Goal: Task Accomplishment & Management: Complete application form

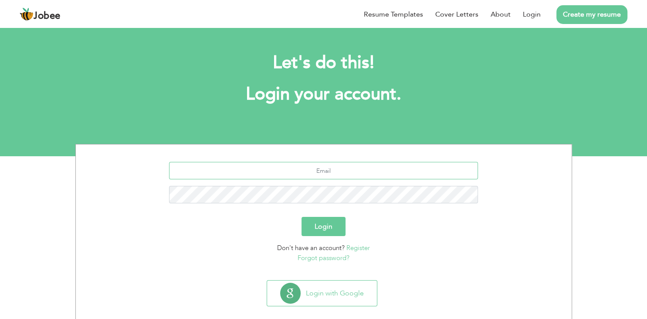
click at [257, 172] on input "text" at bounding box center [323, 170] width 309 height 17
click at [224, 262] on section "Login Don't have an account? Register Forgot password?" at bounding box center [323, 210] width 483 height 132
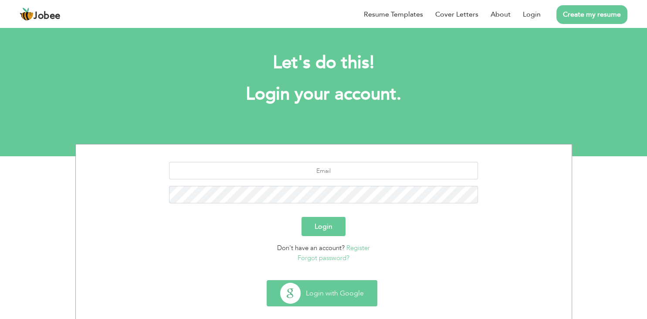
click at [322, 295] on button "Login with Google" at bounding box center [322, 292] width 110 height 25
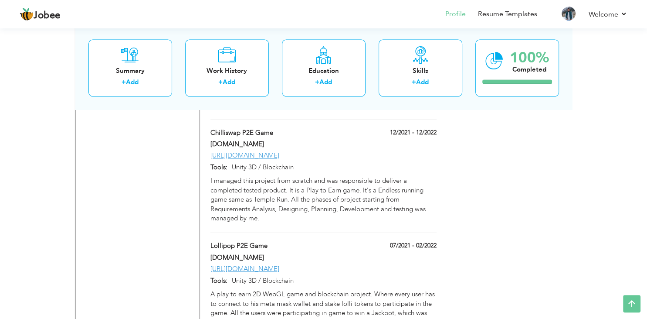
scroll to position [1377, 0]
click at [312, 264] on div "[URL][DOMAIN_NAME]" at bounding box center [323, 268] width 239 height 9
type input "Lollipop P2E Game"
type input "[DOMAIN_NAME]"
type input "07/2021"
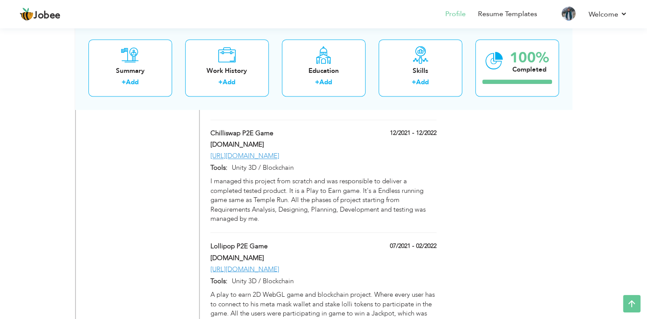
type input "02/2022"
type input "[URL][DOMAIN_NAME]"
type input "Unity 3D / Blockchain"
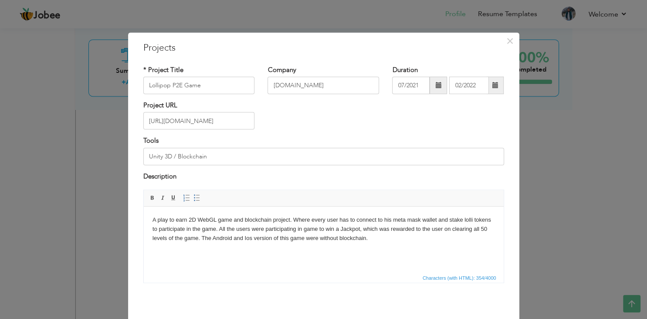
scroll to position [0, 0]
click at [232, 122] on input "[URL][DOMAIN_NAME]" at bounding box center [199, 120] width 112 height 17
click at [204, 122] on input "[URL][DOMAIN_NAME]" at bounding box center [199, 120] width 112 height 17
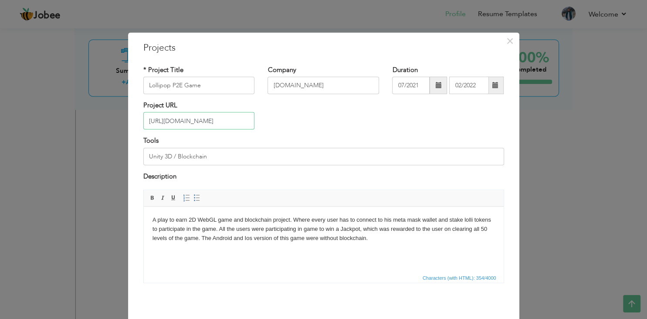
click at [204, 122] on input "[URL][DOMAIN_NAME]" at bounding box center [199, 120] width 112 height 17
paste input "[DOMAIN_NAME][URL][DOMAIN_NAME]"
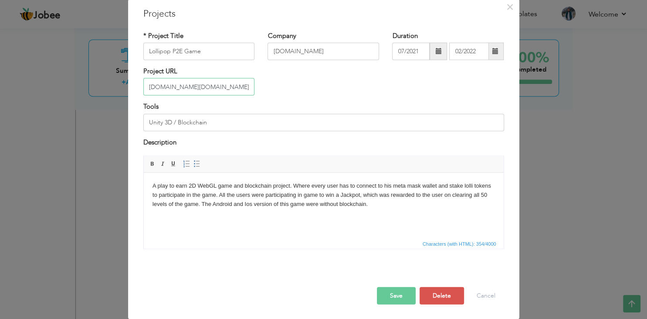
scroll to position [34, 0]
type input "[URL][DOMAIN_NAME][DOMAIN_NAME]"
click at [395, 292] on button "Save" at bounding box center [396, 294] width 39 height 17
